Goal: Transaction & Acquisition: Download file/media

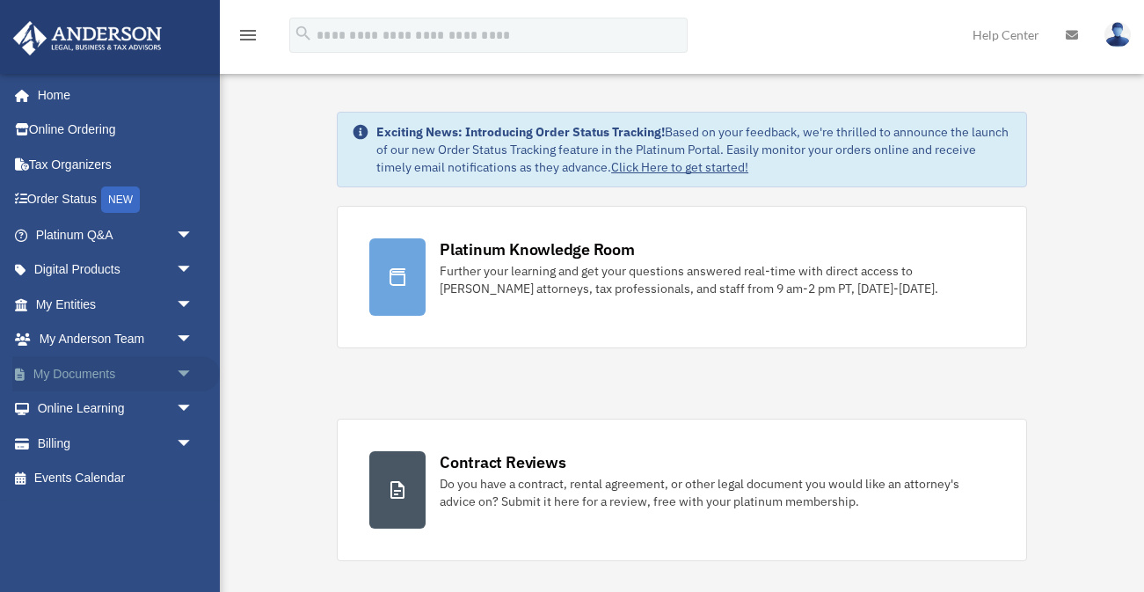
click at [63, 379] on link "My Documents arrow_drop_down" at bounding box center [116, 373] width 208 height 35
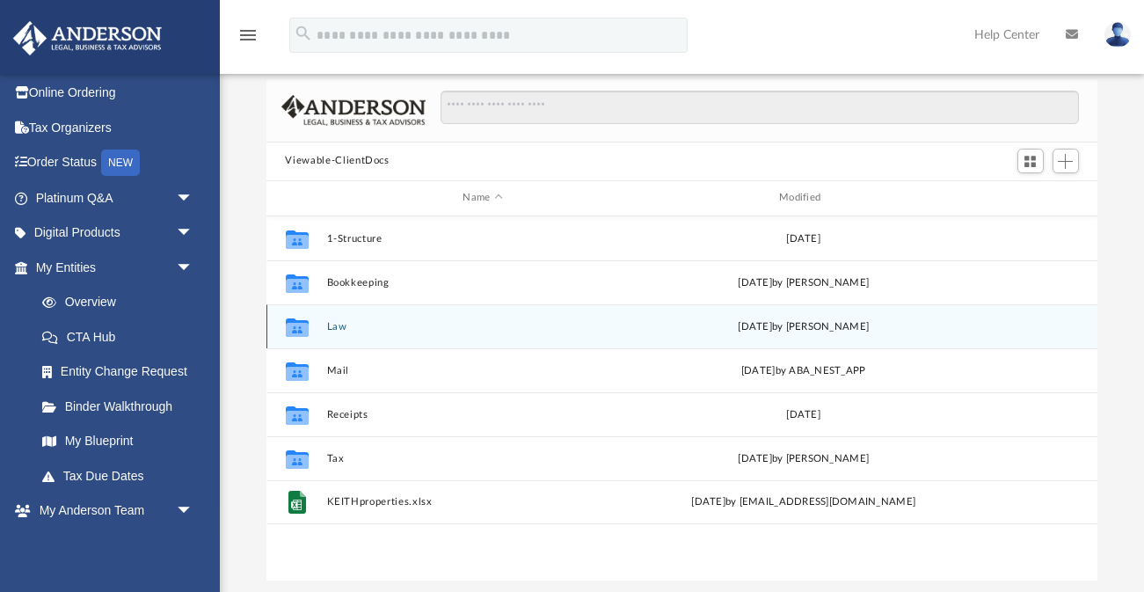
scroll to position [81, 0]
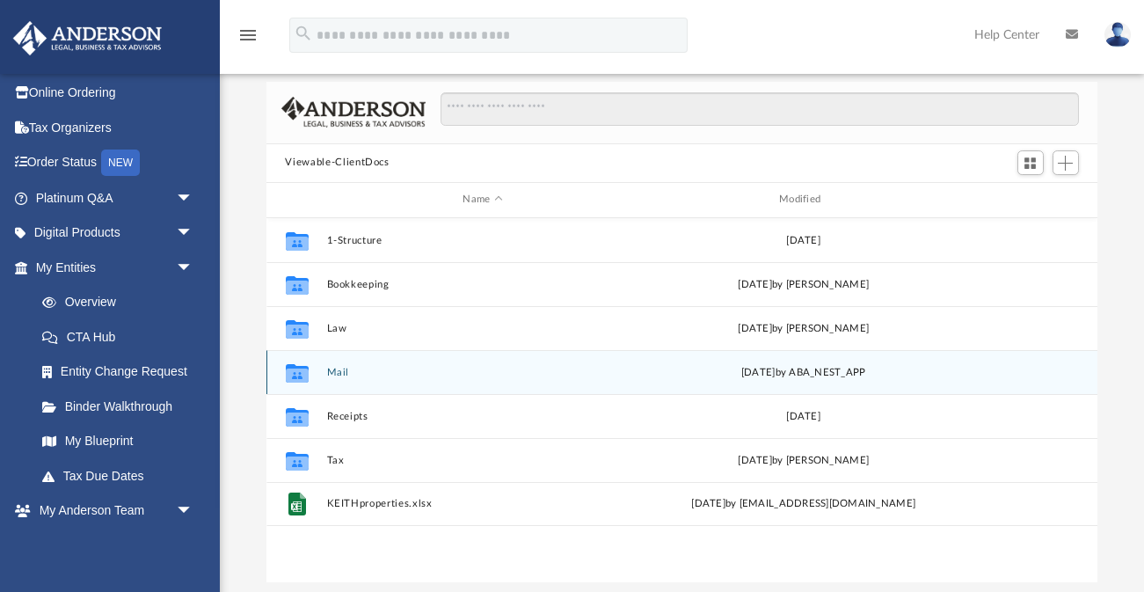
click at [340, 372] on button "Mail" at bounding box center [482, 371] width 313 height 11
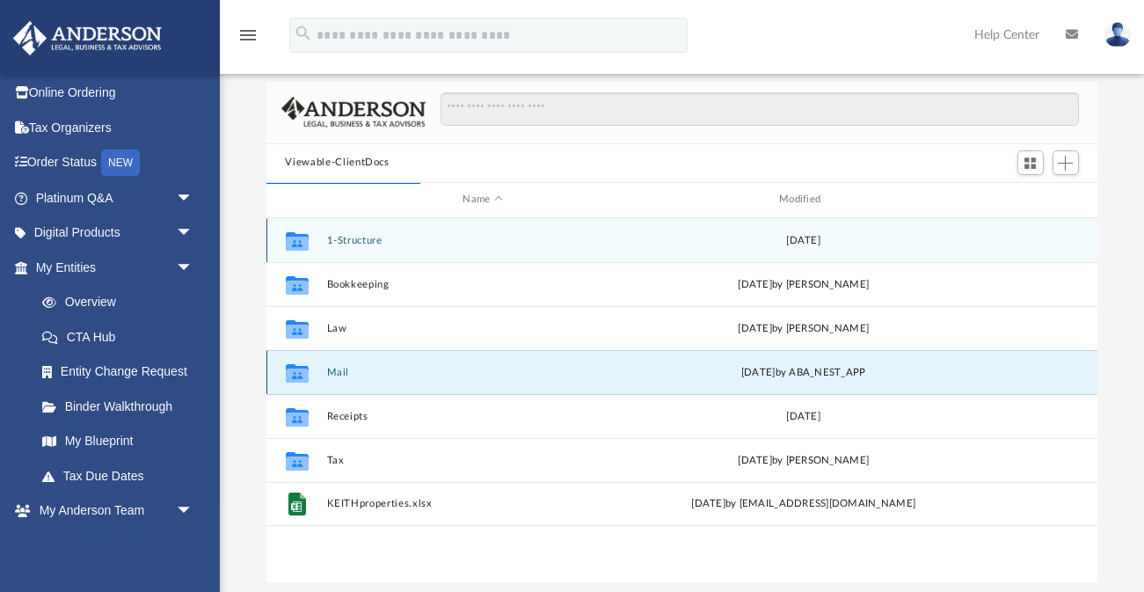
scroll to position [1, 1]
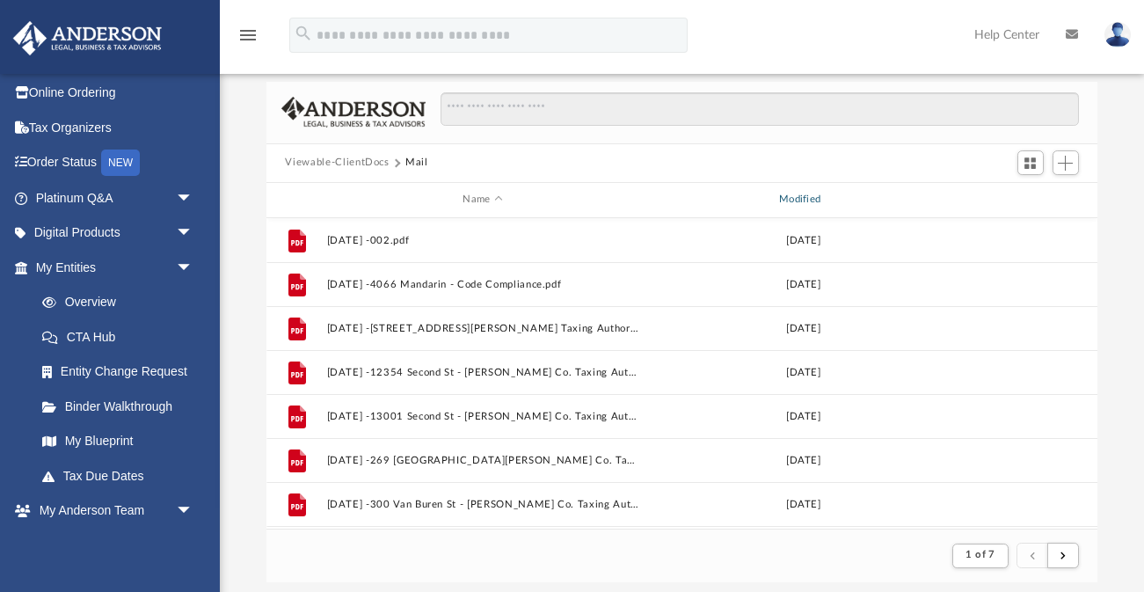
click at [809, 201] on div "Modified" at bounding box center [803, 200] width 313 height 16
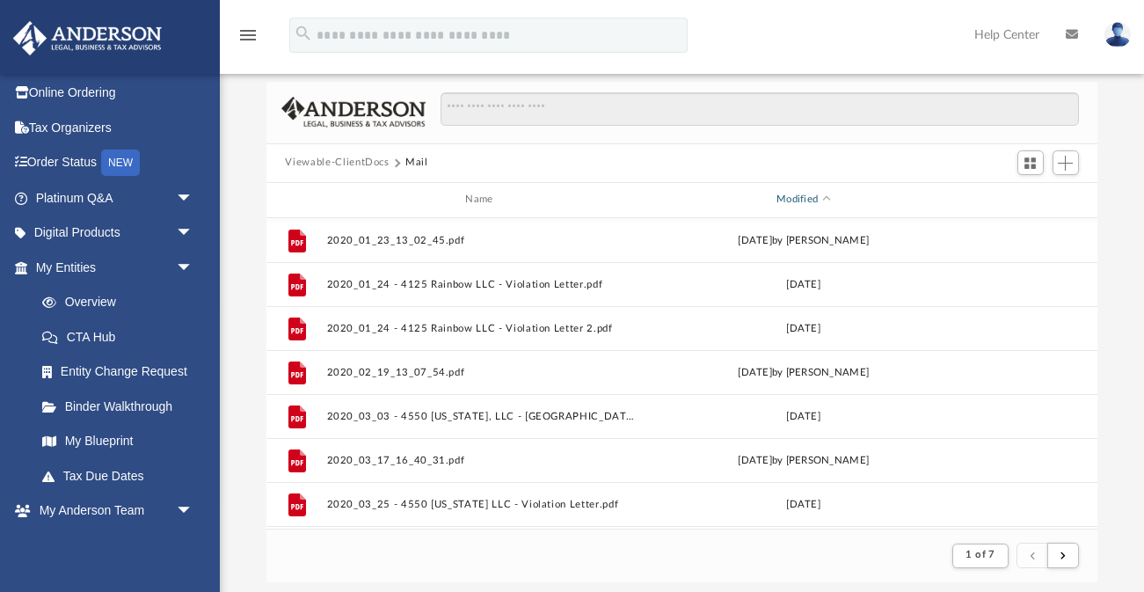
click at [809, 200] on div "Modified" at bounding box center [803, 200] width 313 height 16
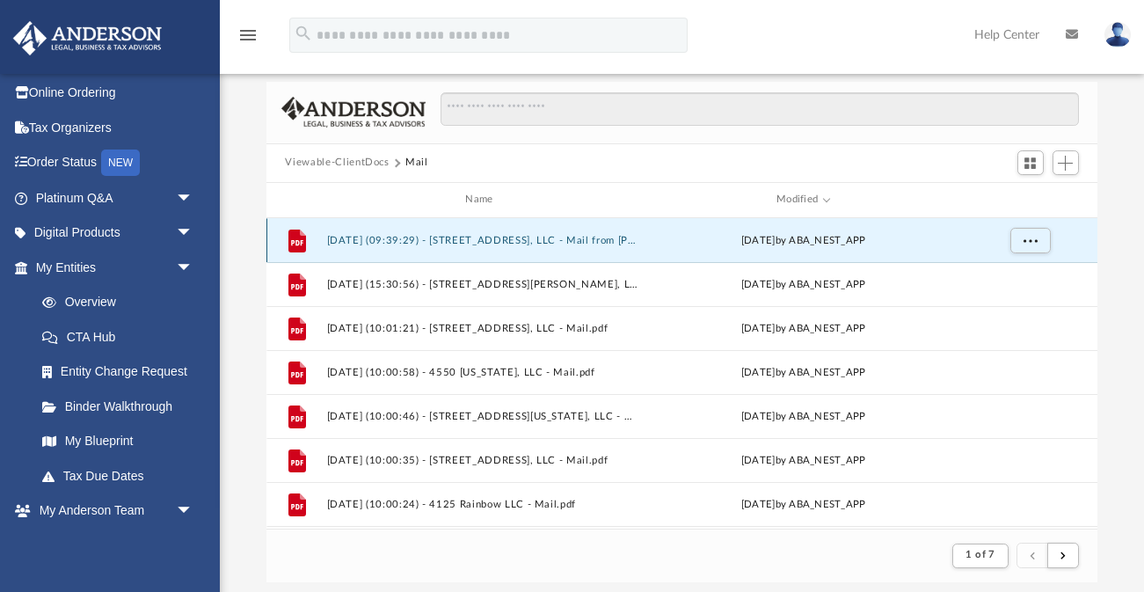
click at [488, 239] on button "2025.09.24 (09:39:29) - 4116 Rainbow Drive, LLC - Mail from Jean Ibanez.pdf" at bounding box center [482, 239] width 313 height 11
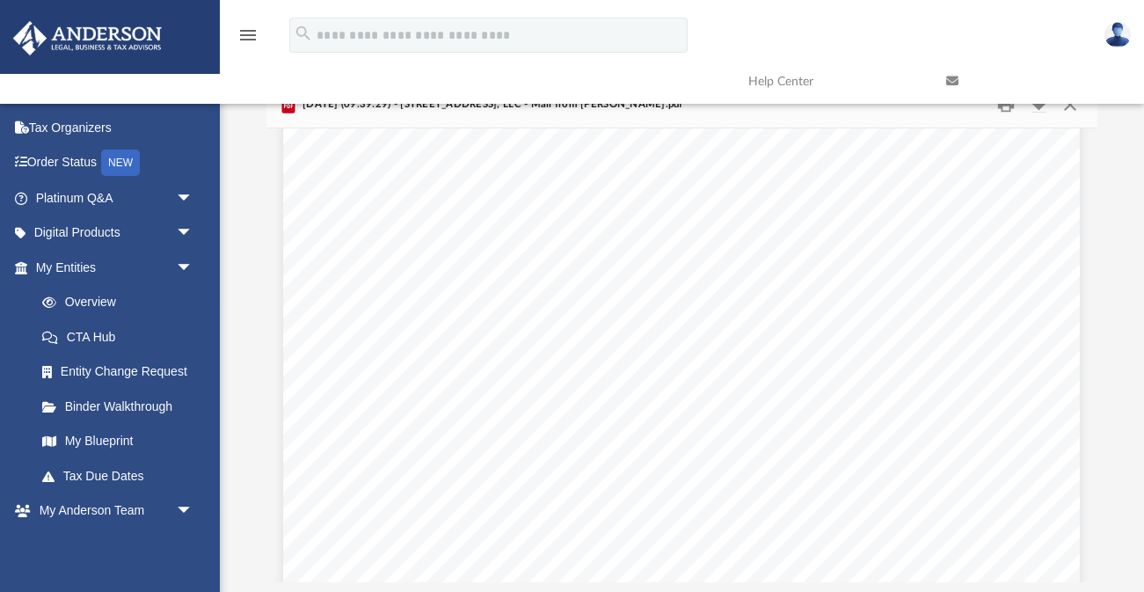
scroll to position [0, 0]
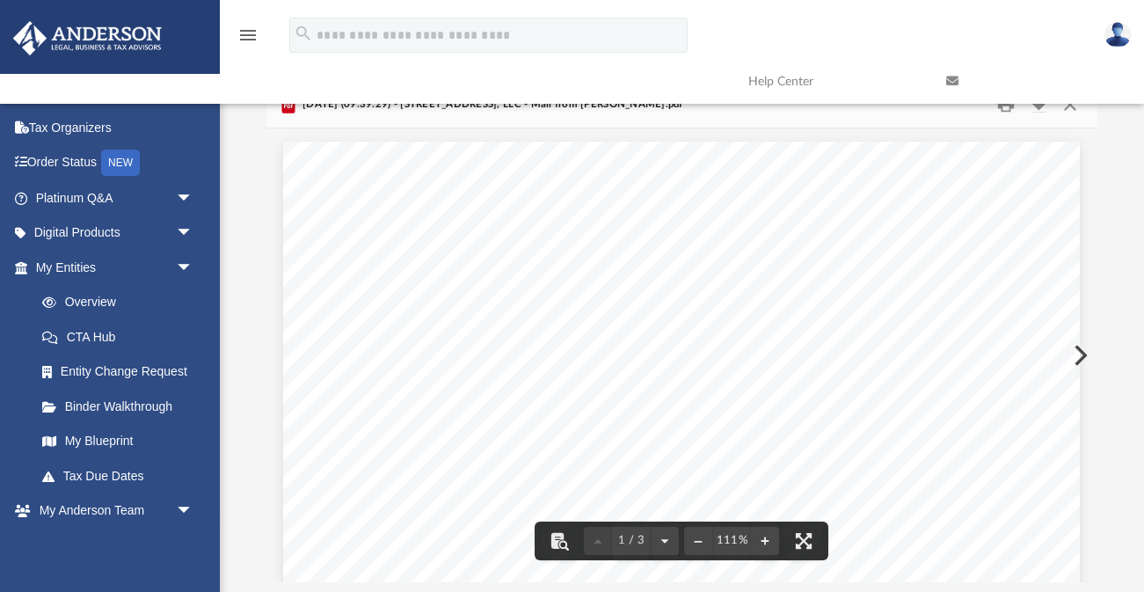
click at [1006, 107] on link at bounding box center [1032, 81] width 198 height 69
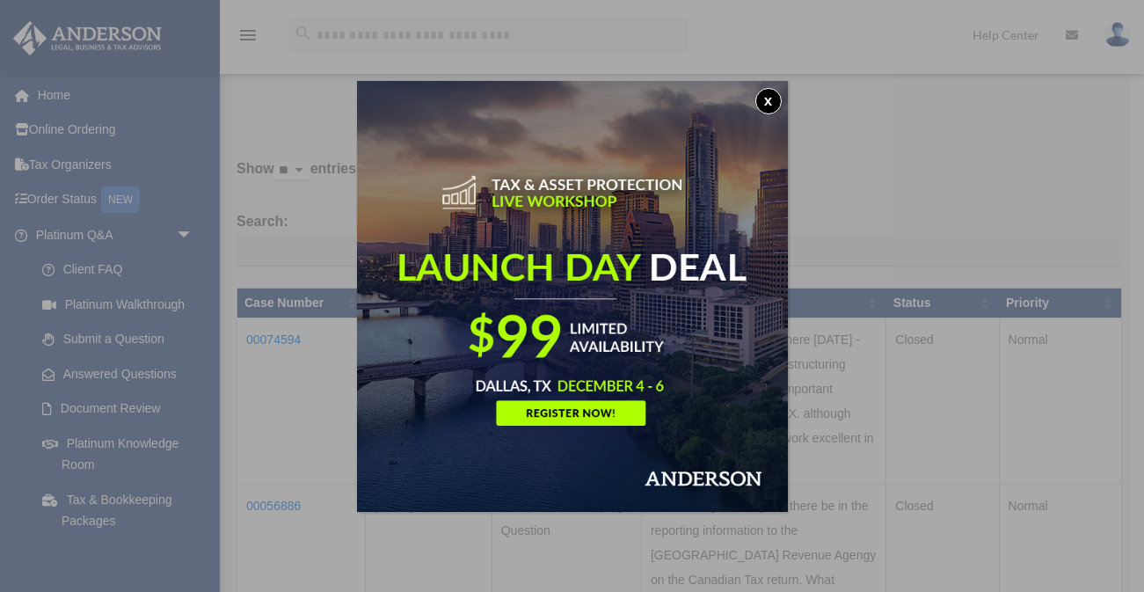
click at [772, 99] on button "x" at bounding box center [769, 101] width 26 height 26
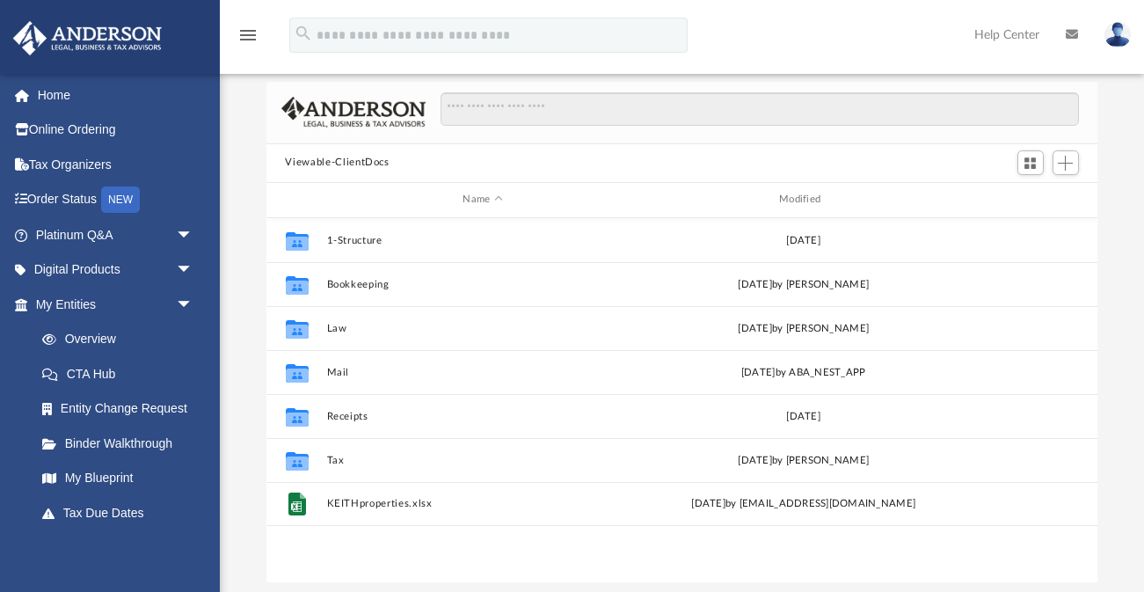
scroll to position [399, 832]
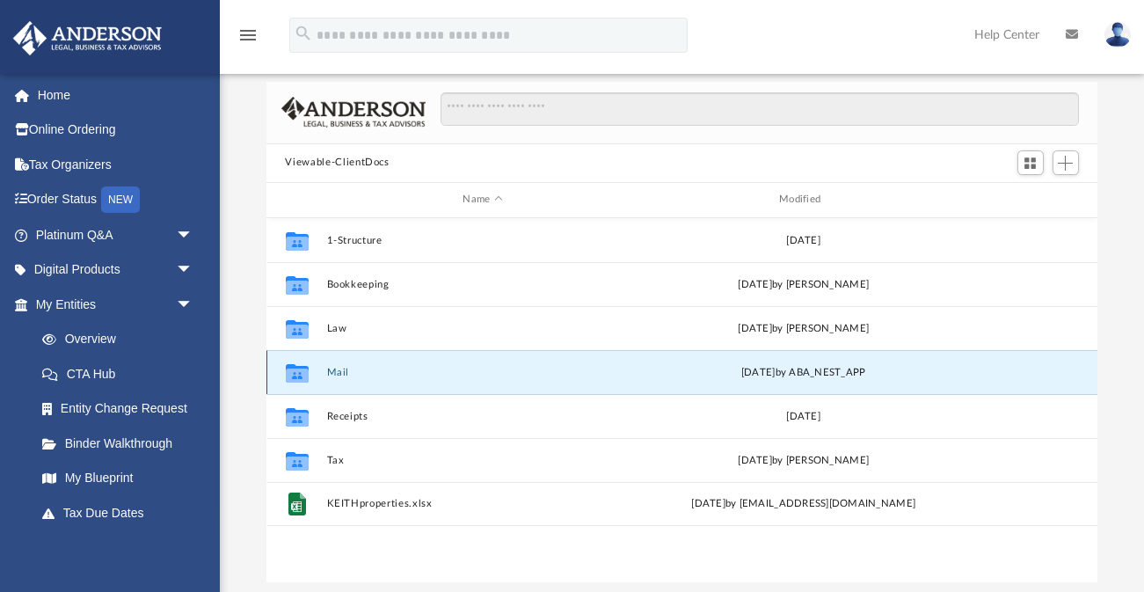
click at [336, 374] on button "Mail" at bounding box center [482, 371] width 313 height 11
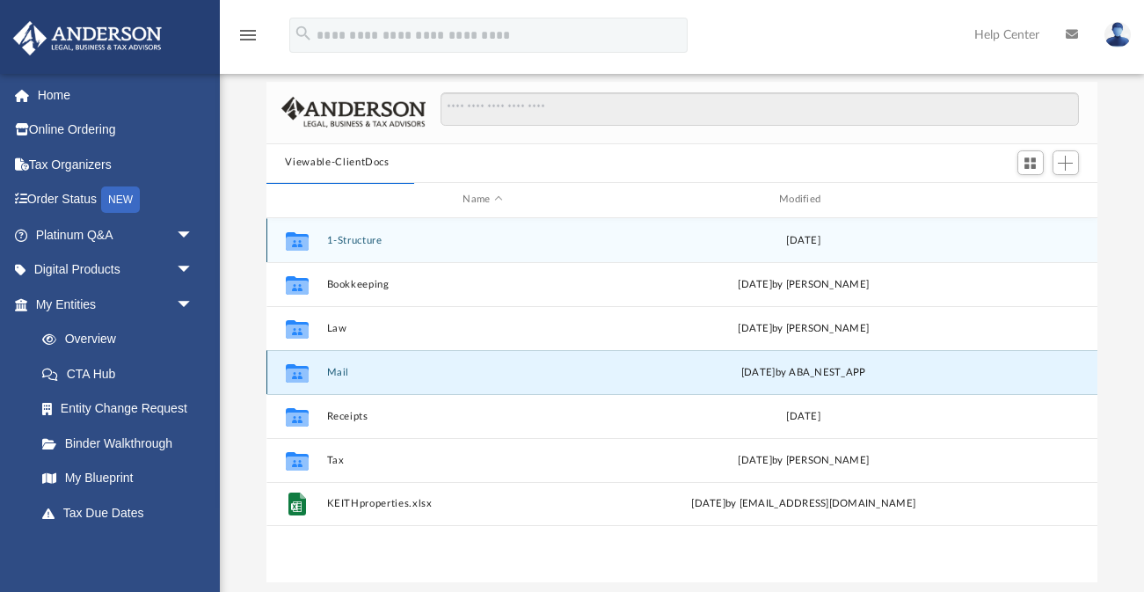
scroll to position [1, 1]
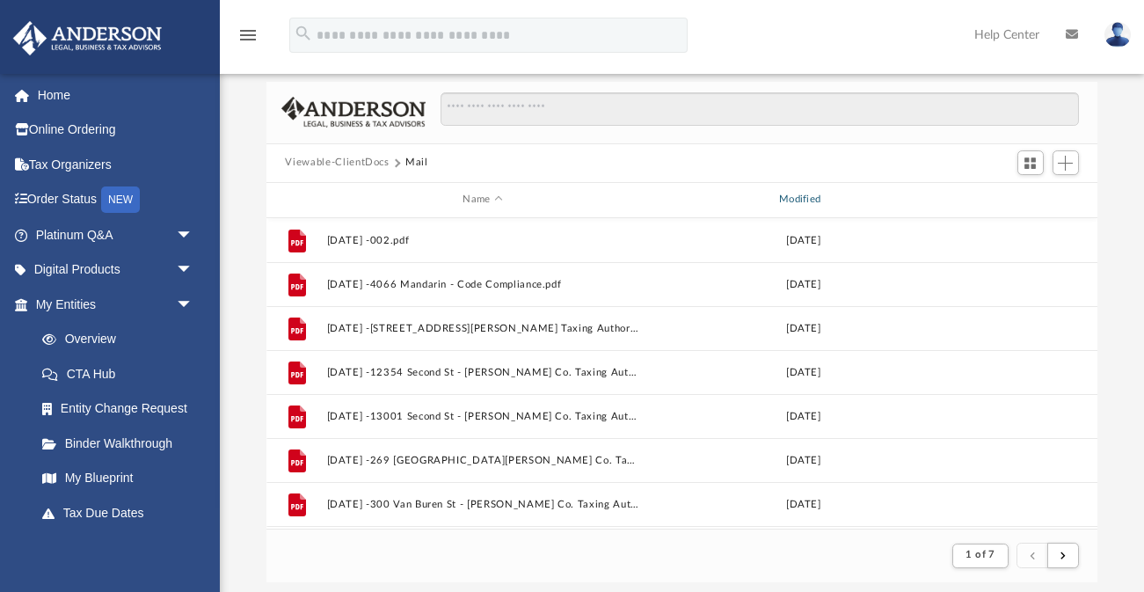
click at [801, 201] on div "Modified" at bounding box center [803, 200] width 313 height 16
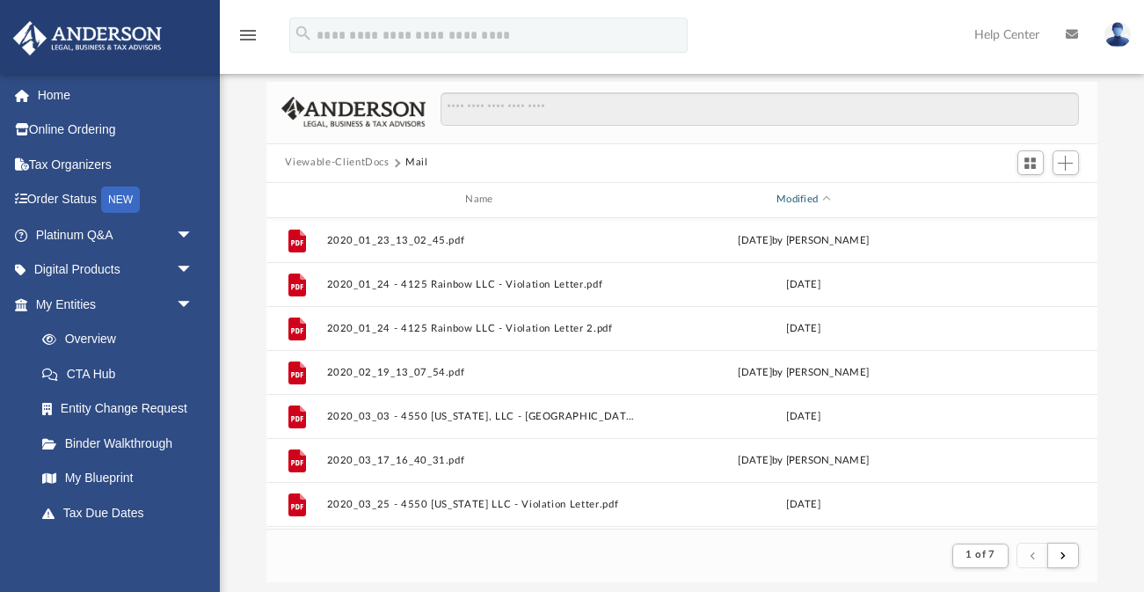
click at [803, 202] on div "Modified" at bounding box center [803, 200] width 313 height 16
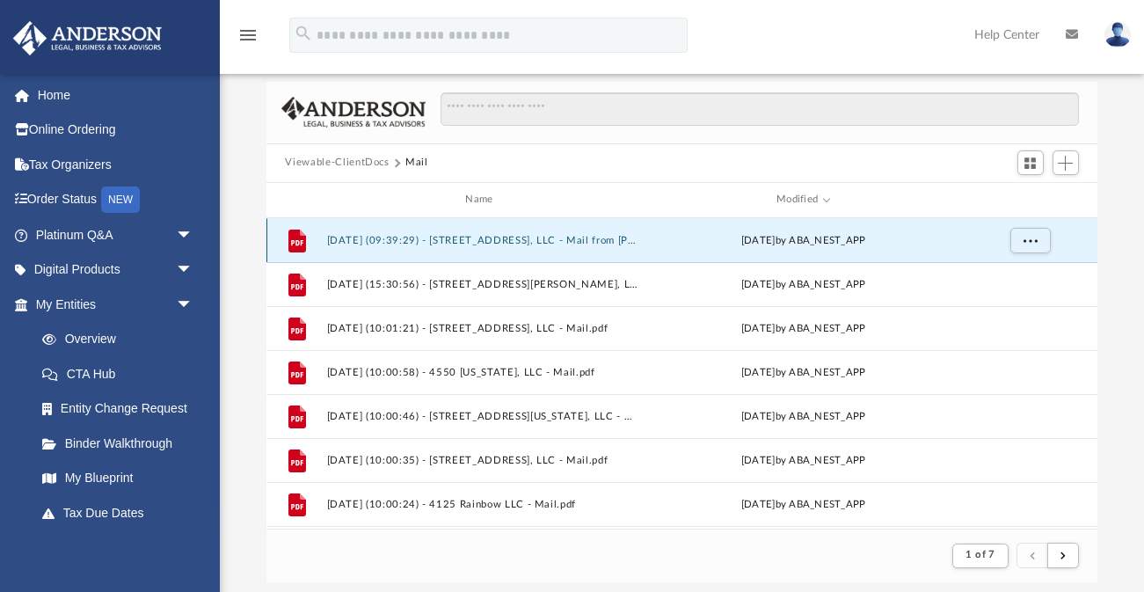
click at [506, 239] on button "[DATE] (09:39:29) - [STREET_ADDRESS], LLC - Mail from [PERSON_NAME].pdf" at bounding box center [482, 239] width 313 height 11
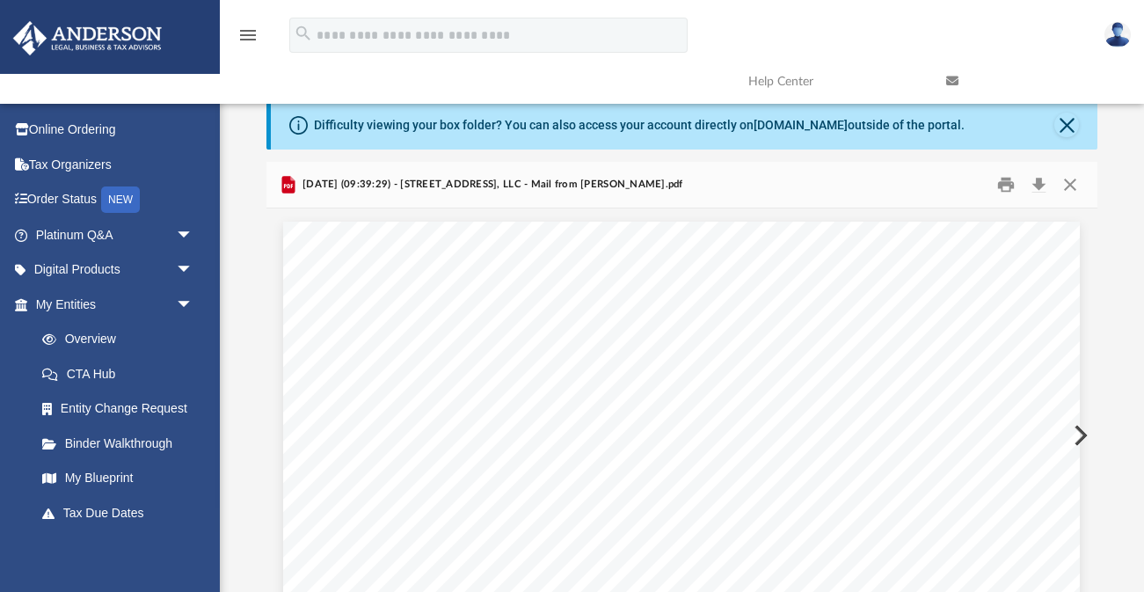
scroll to position [0, 0]
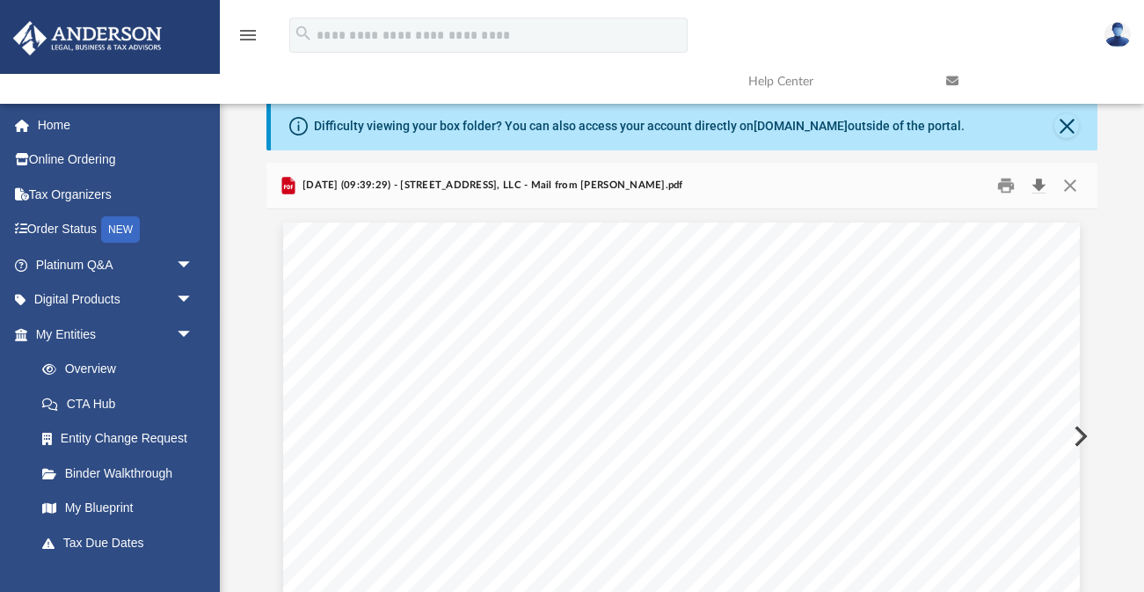
click at [1037, 186] on button "Download" at bounding box center [1040, 185] width 32 height 27
click at [1071, 183] on button "Close" at bounding box center [1071, 185] width 32 height 27
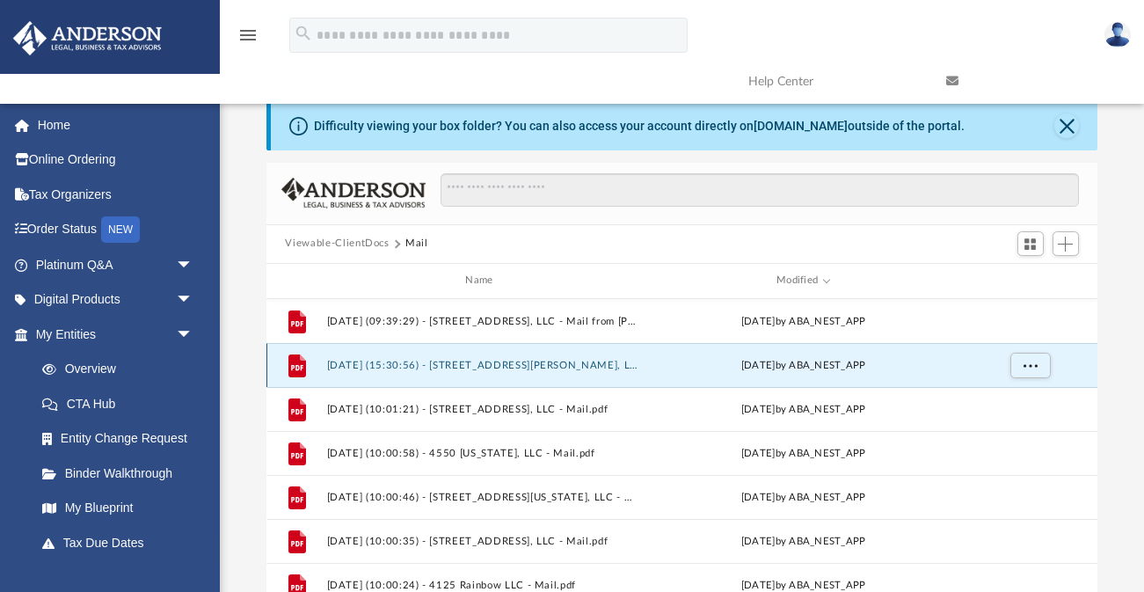
click at [567, 367] on button "2025.08.29 (15:30:56) - 4783 Tammie Lane, LLC - Mail.pdf" at bounding box center [482, 364] width 313 height 11
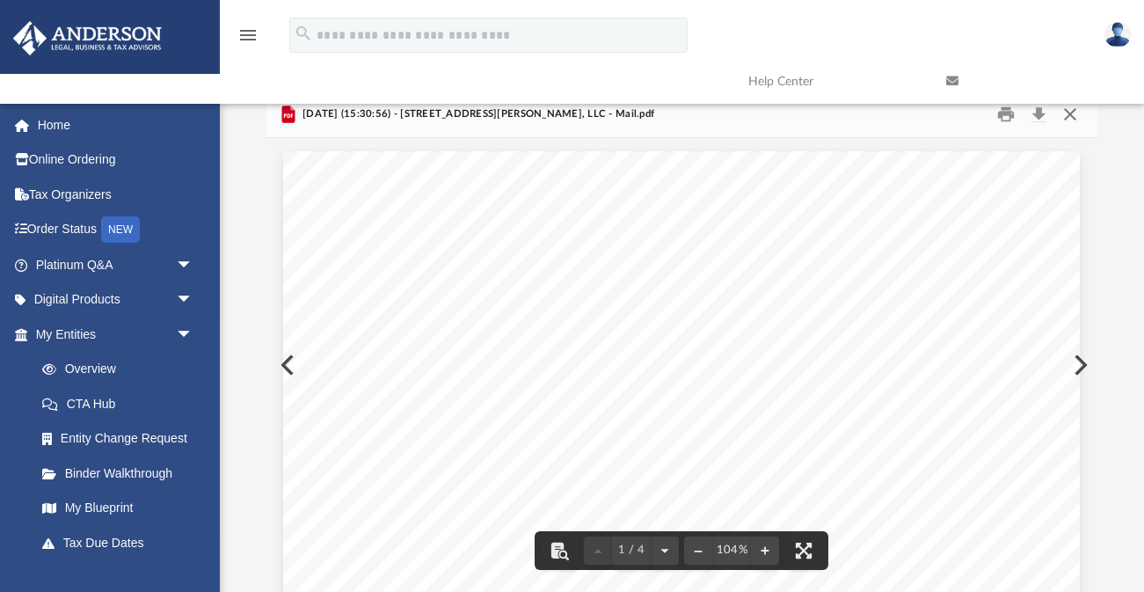
click at [1072, 117] on button "Close" at bounding box center [1071, 113] width 32 height 27
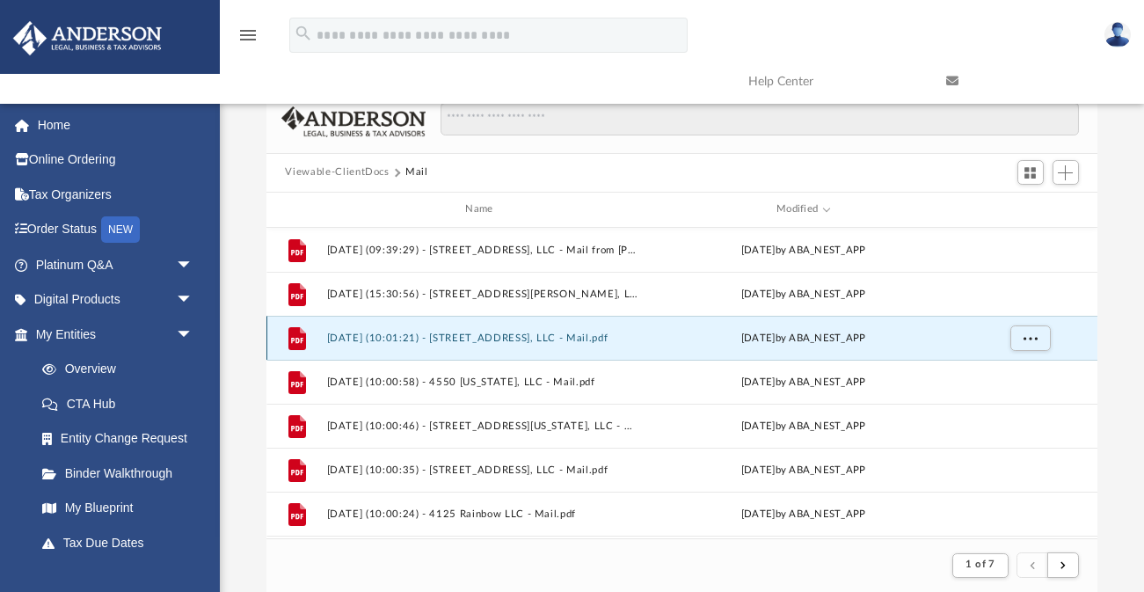
click at [603, 336] on button "2025.08.29 (10:01:21) - 4030 East River Drive, LLC - Mail.pdf" at bounding box center [482, 337] width 313 height 11
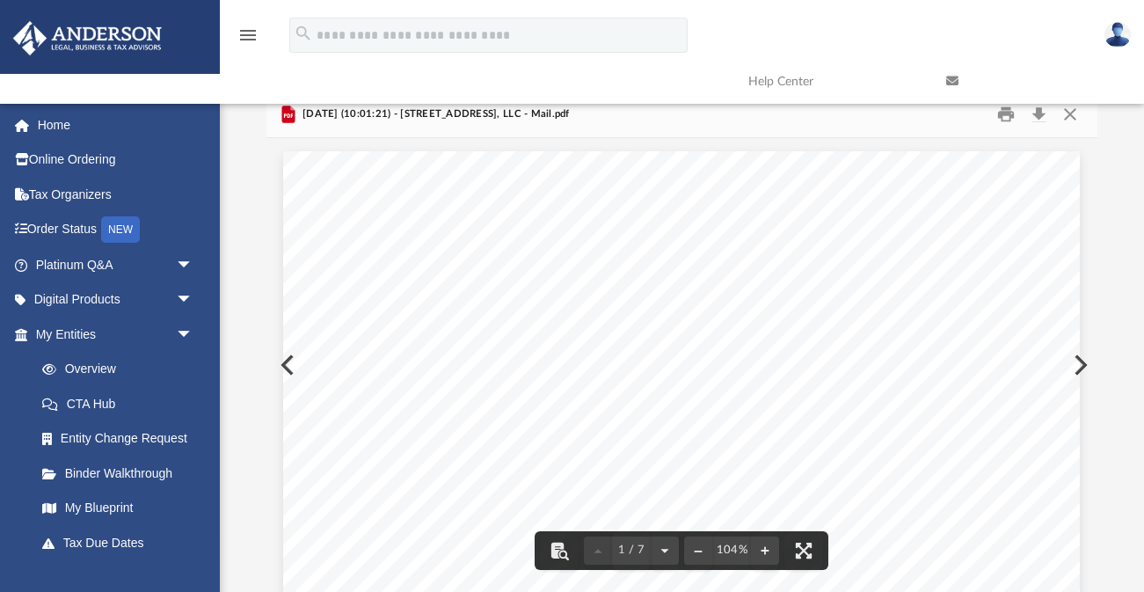
click at [1067, 114] on link at bounding box center [1032, 81] width 198 height 69
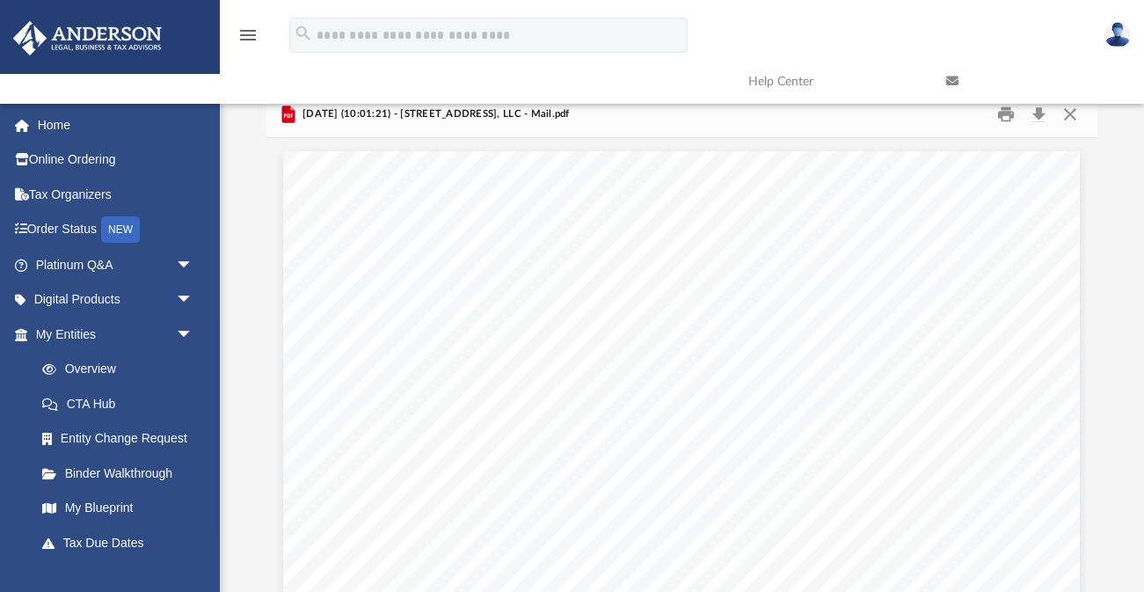
click at [1070, 113] on link at bounding box center [1032, 81] width 198 height 69
click at [1071, 111] on link at bounding box center [1032, 81] width 198 height 69
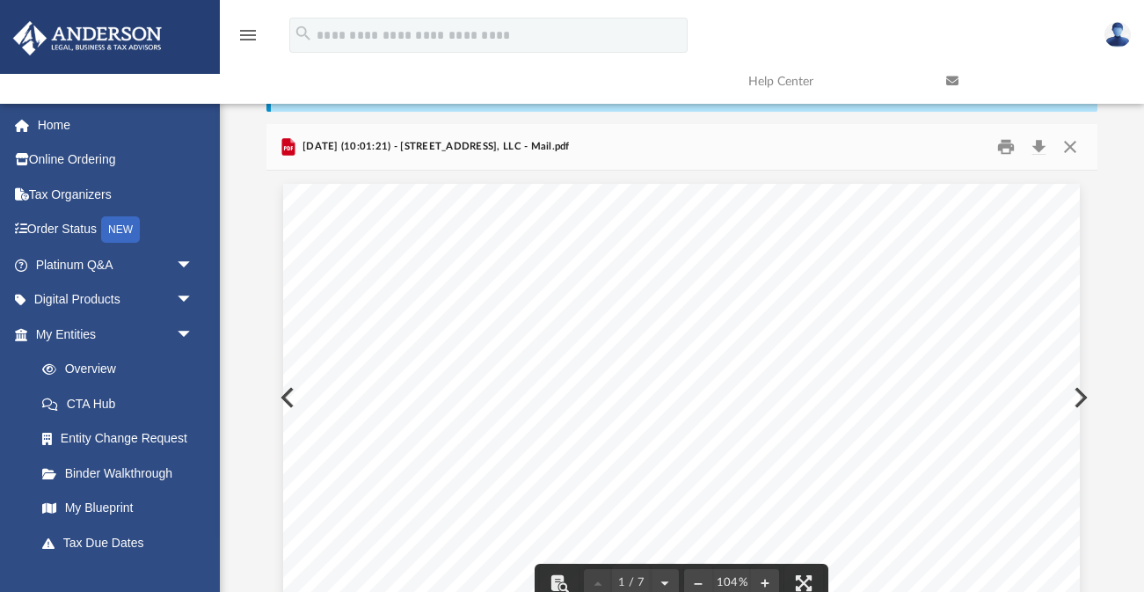
scroll to position [0, 0]
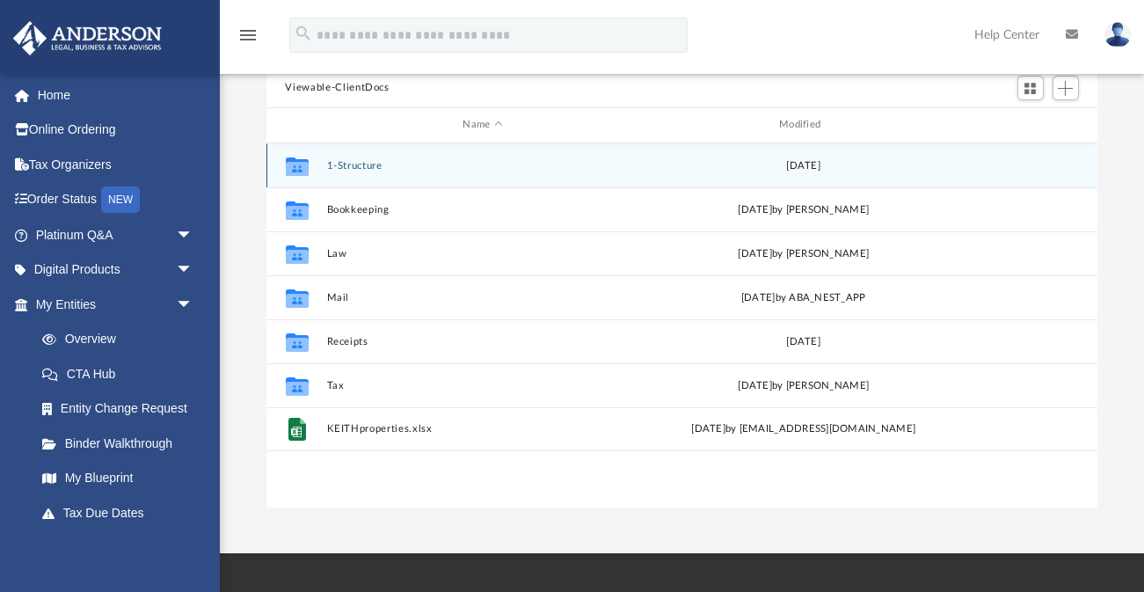
scroll to position [158, 0]
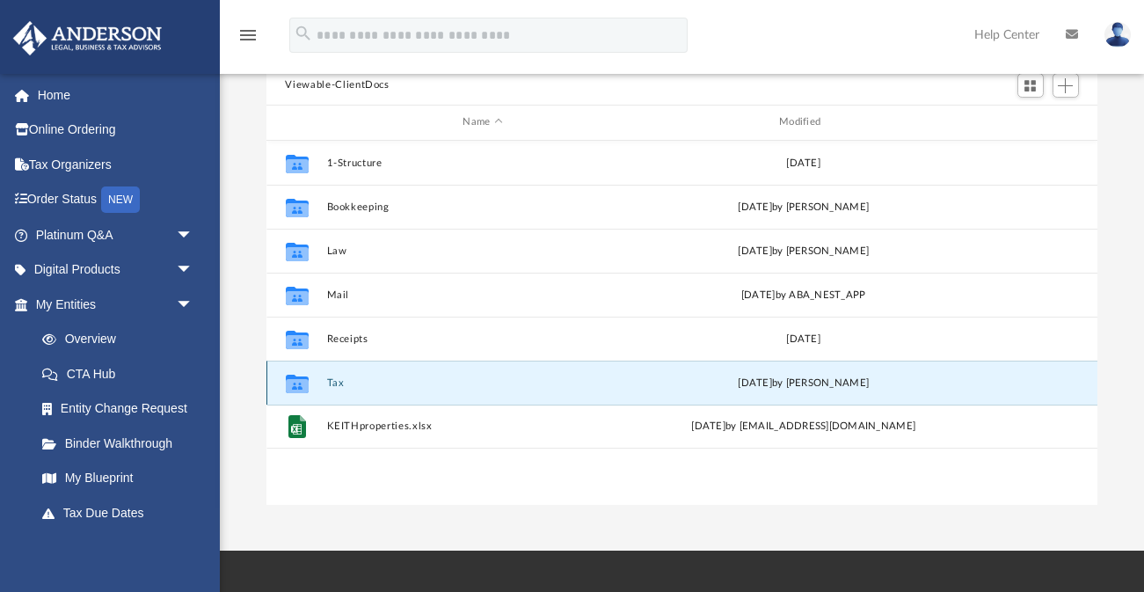
click at [339, 384] on button "Tax" at bounding box center [482, 382] width 313 height 11
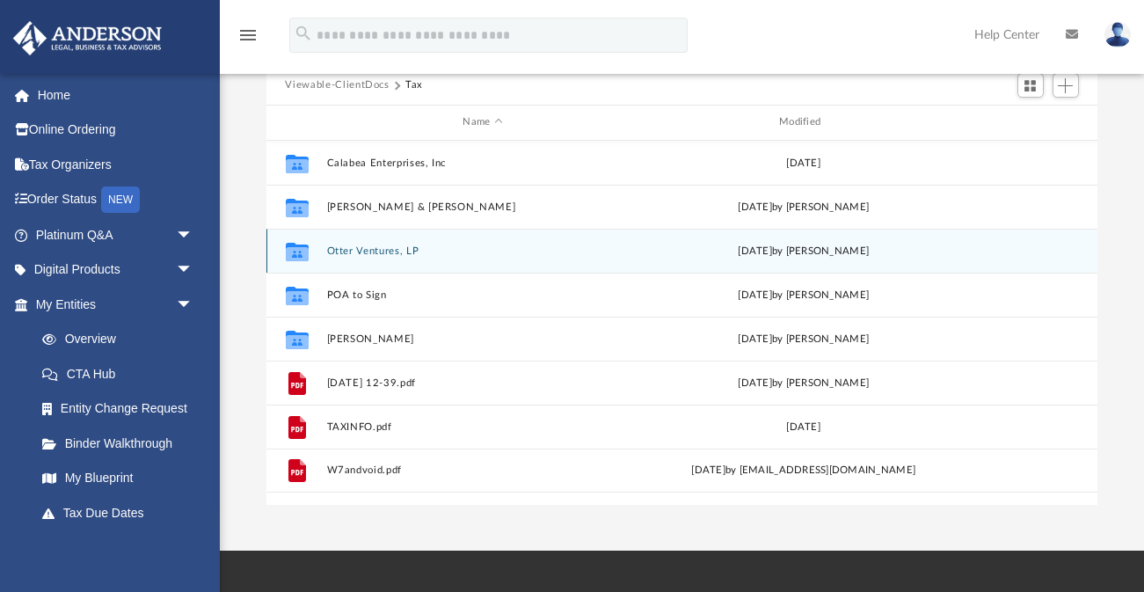
click at [387, 252] on button "Otter Ventures, LP" at bounding box center [482, 250] width 313 height 11
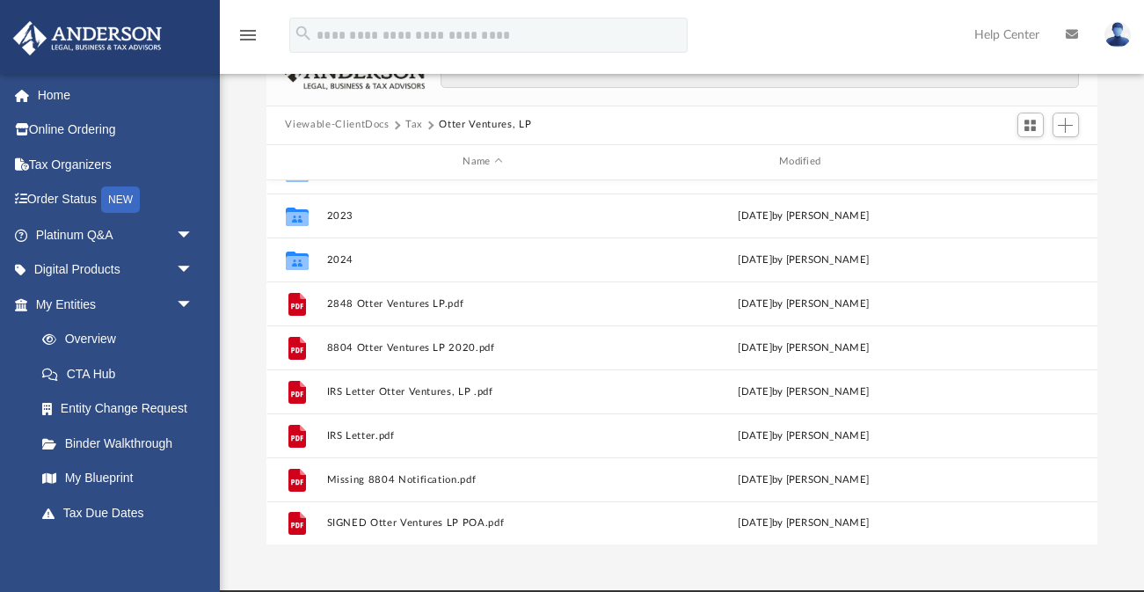
scroll to position [115, 0]
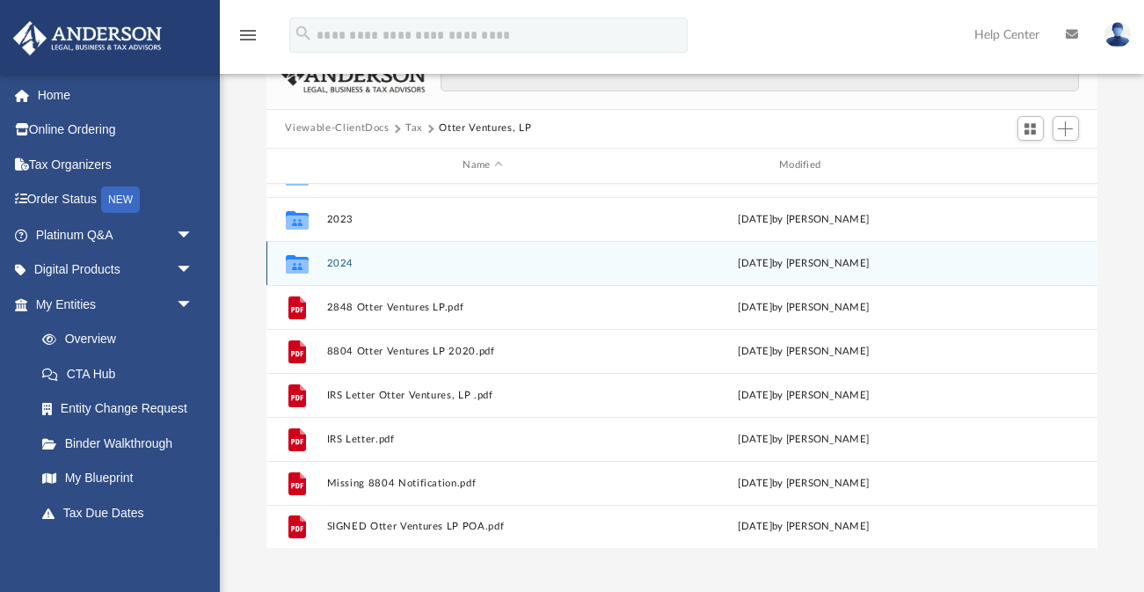
click at [343, 264] on button "2024" at bounding box center [482, 262] width 313 height 11
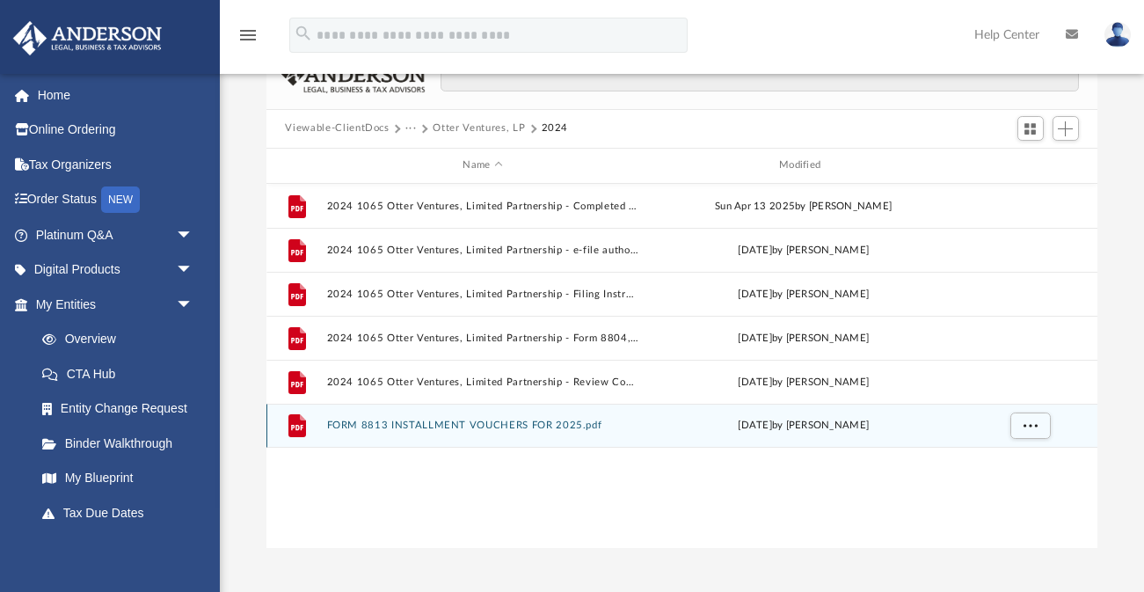
scroll to position [0, 0]
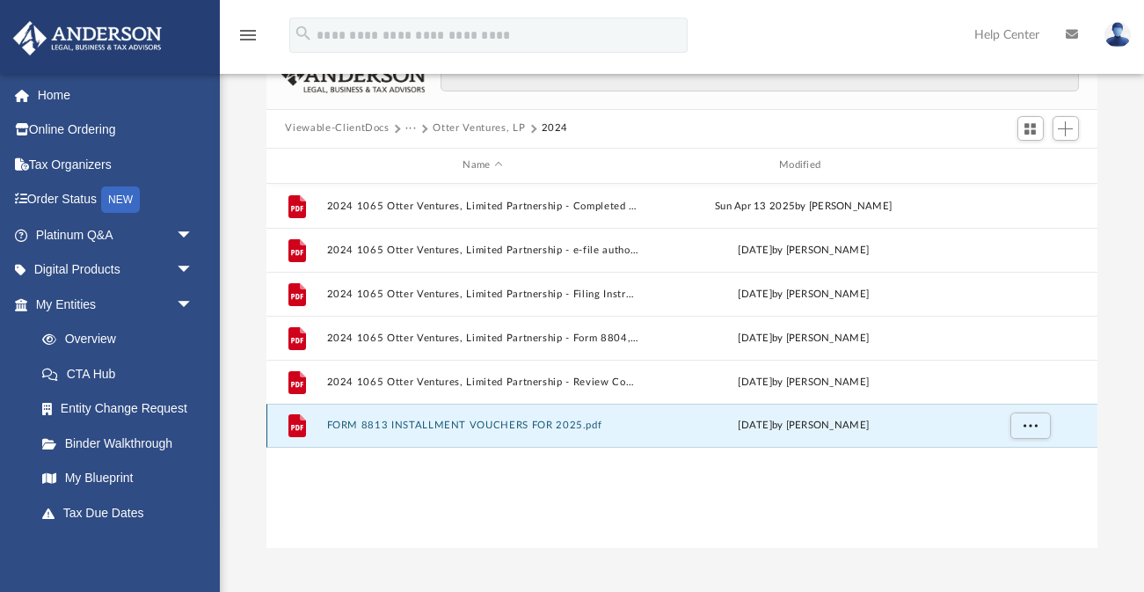
click at [406, 421] on button "FORM 8813 INSTALLMENT VOUCHERS FOR 2025.pdf" at bounding box center [482, 425] width 313 height 11
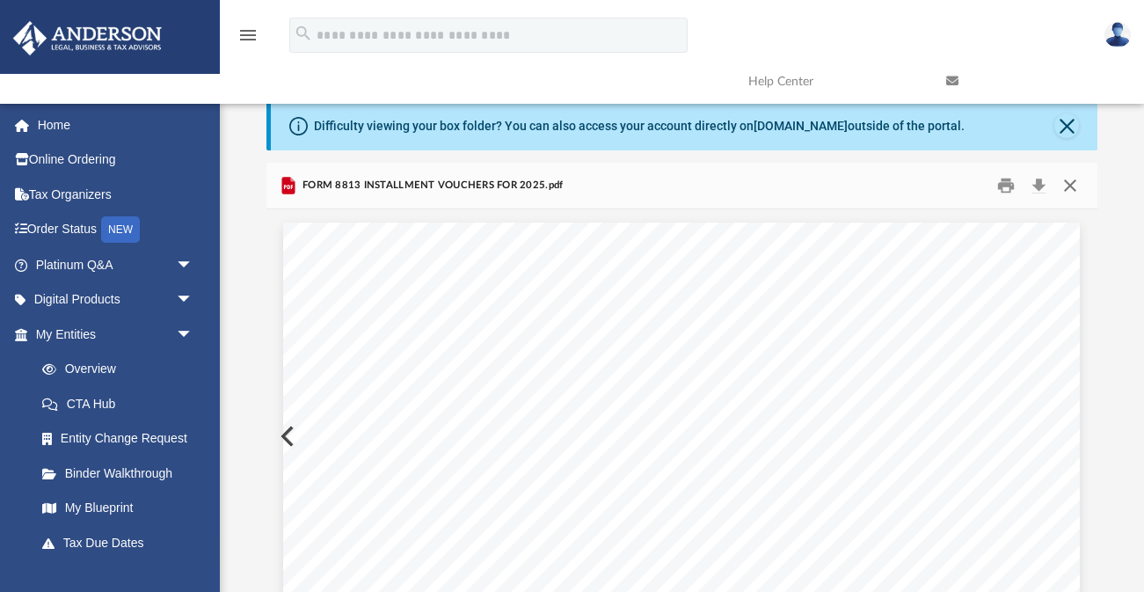
click at [1070, 185] on button "Close" at bounding box center [1071, 185] width 32 height 27
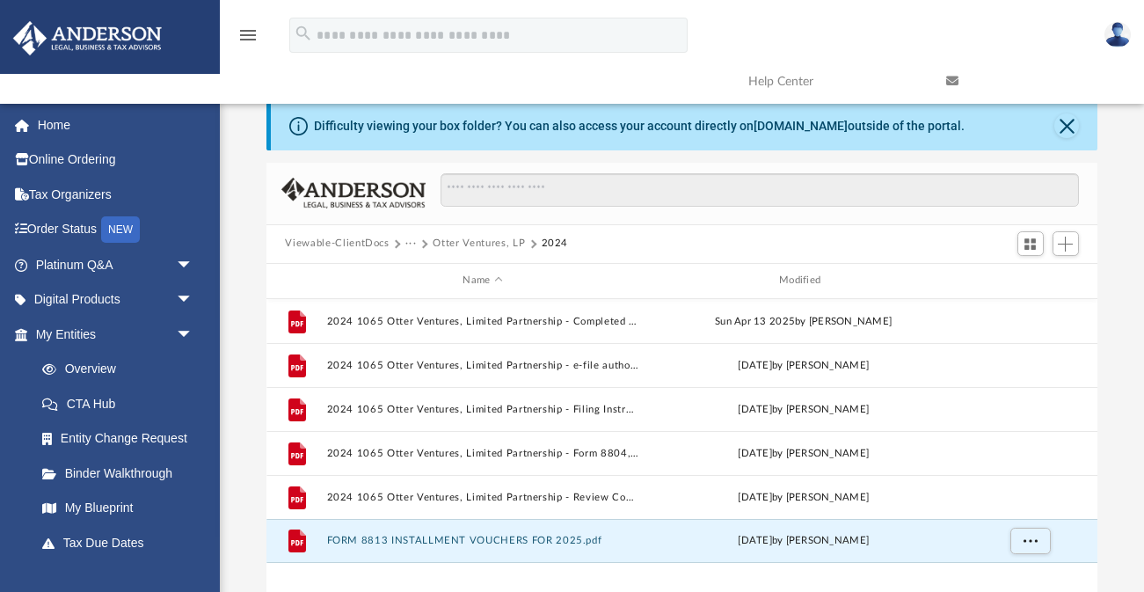
click at [365, 241] on button "Viewable-ClientDocs" at bounding box center [337, 244] width 104 height 16
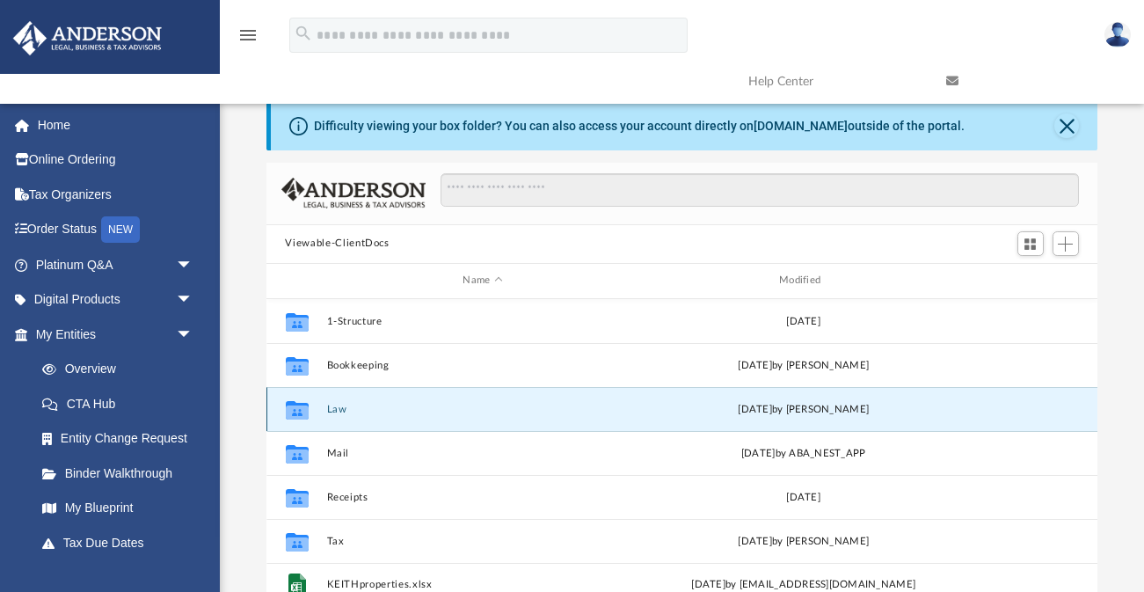
click at [340, 410] on button "Law" at bounding box center [482, 408] width 313 height 11
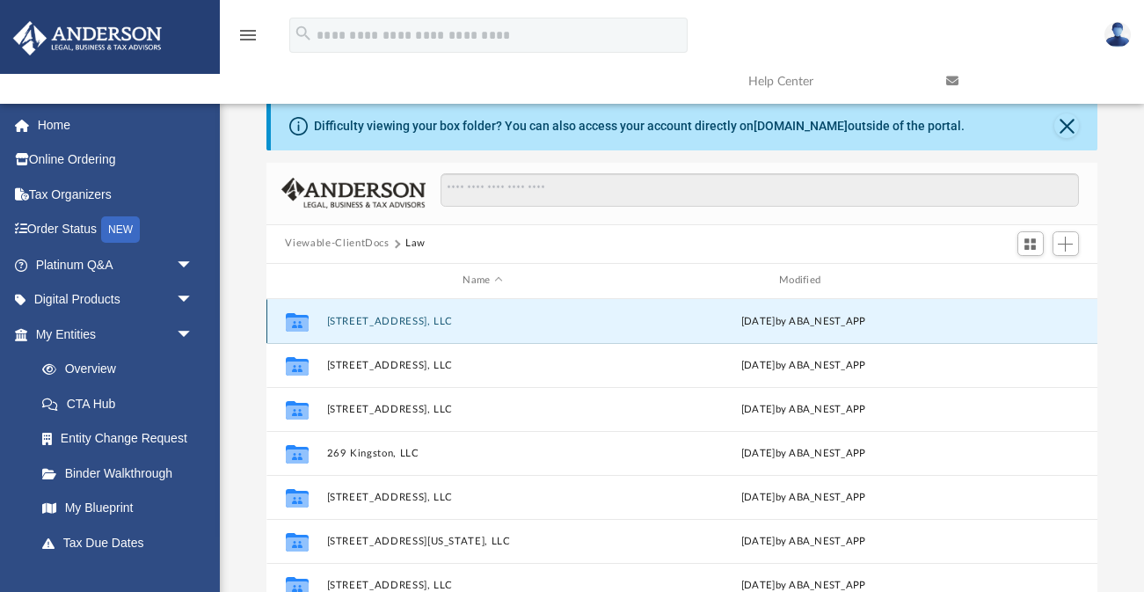
click at [391, 320] on button "12354 Second Street, LLC" at bounding box center [482, 320] width 313 height 11
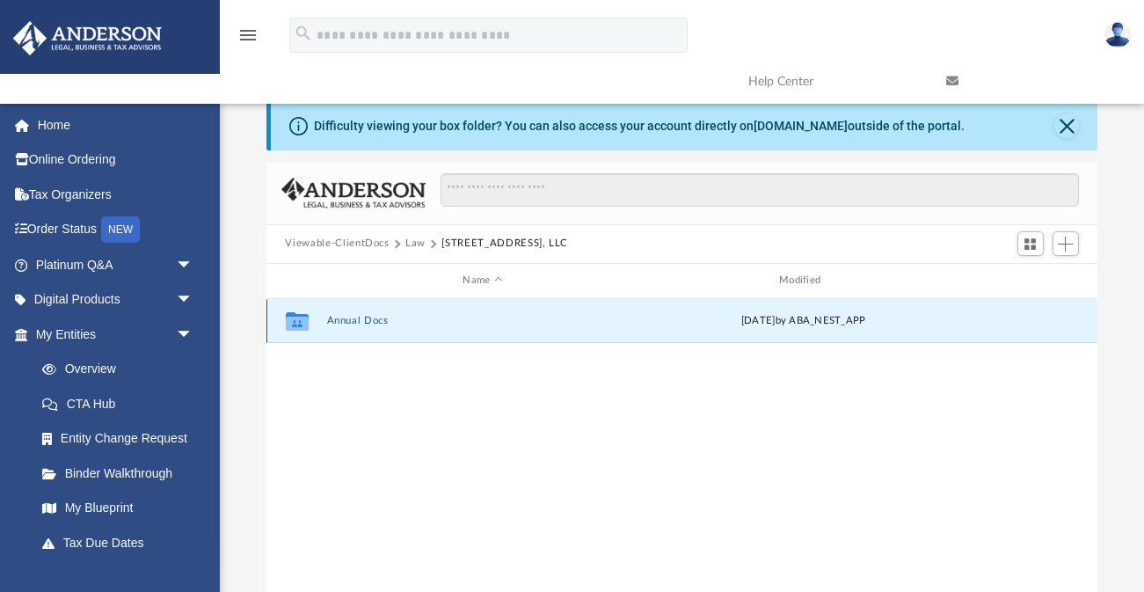
click at [367, 321] on button "Annual Docs" at bounding box center [482, 320] width 313 height 11
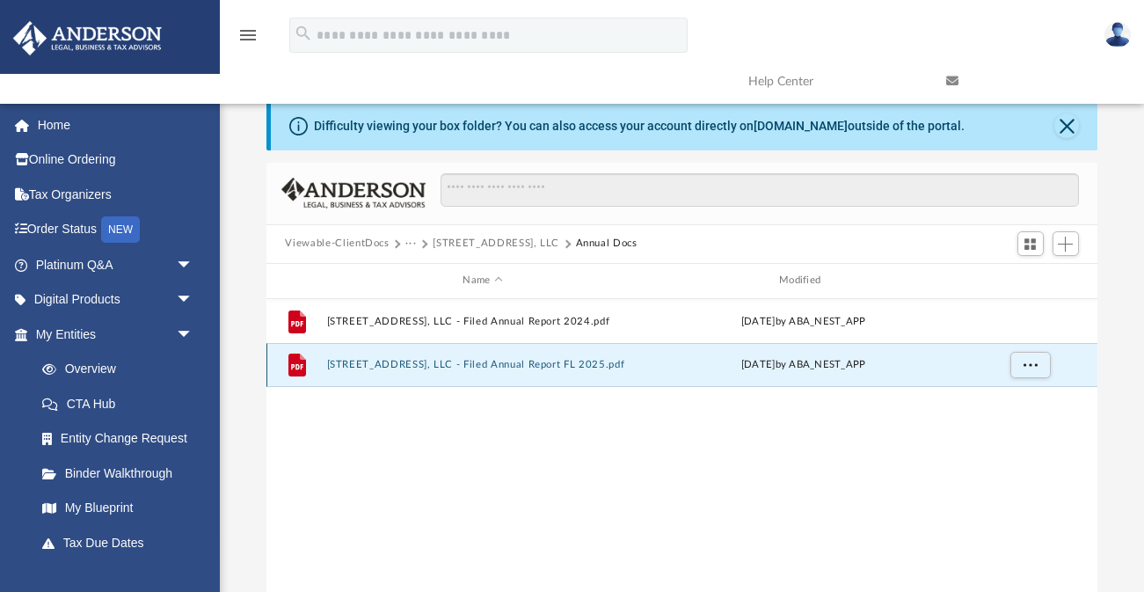
click at [377, 362] on button "12354 Second Street, LLC - Filed Annual Report FL 2025.pdf" at bounding box center [482, 364] width 313 height 11
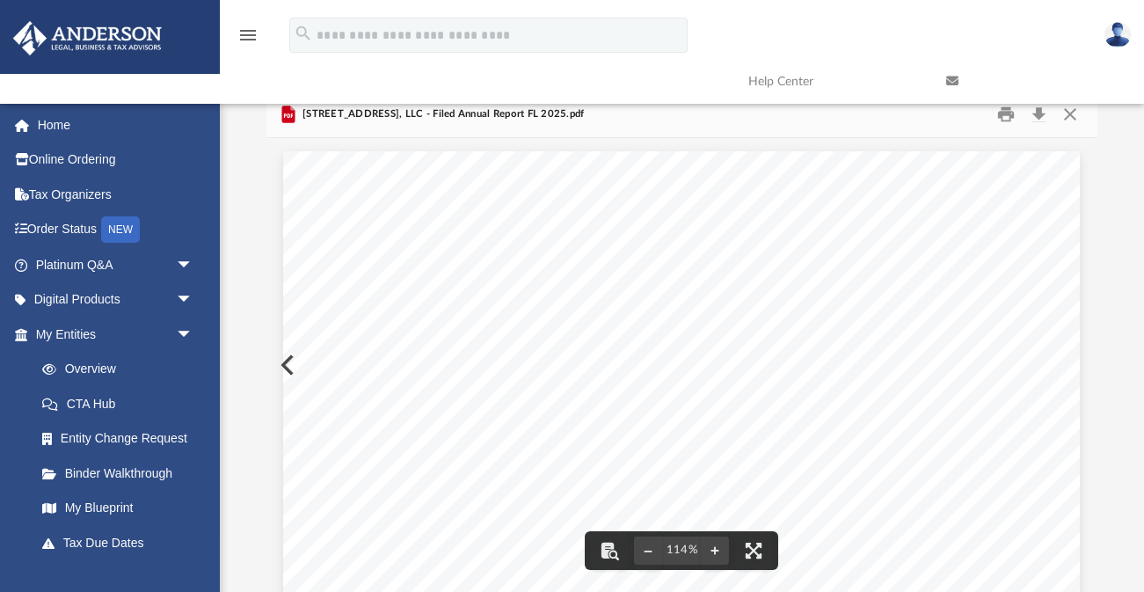
click at [1068, 113] on link at bounding box center [1032, 81] width 198 height 69
